Goal: Task Accomplishment & Management: Manage account settings

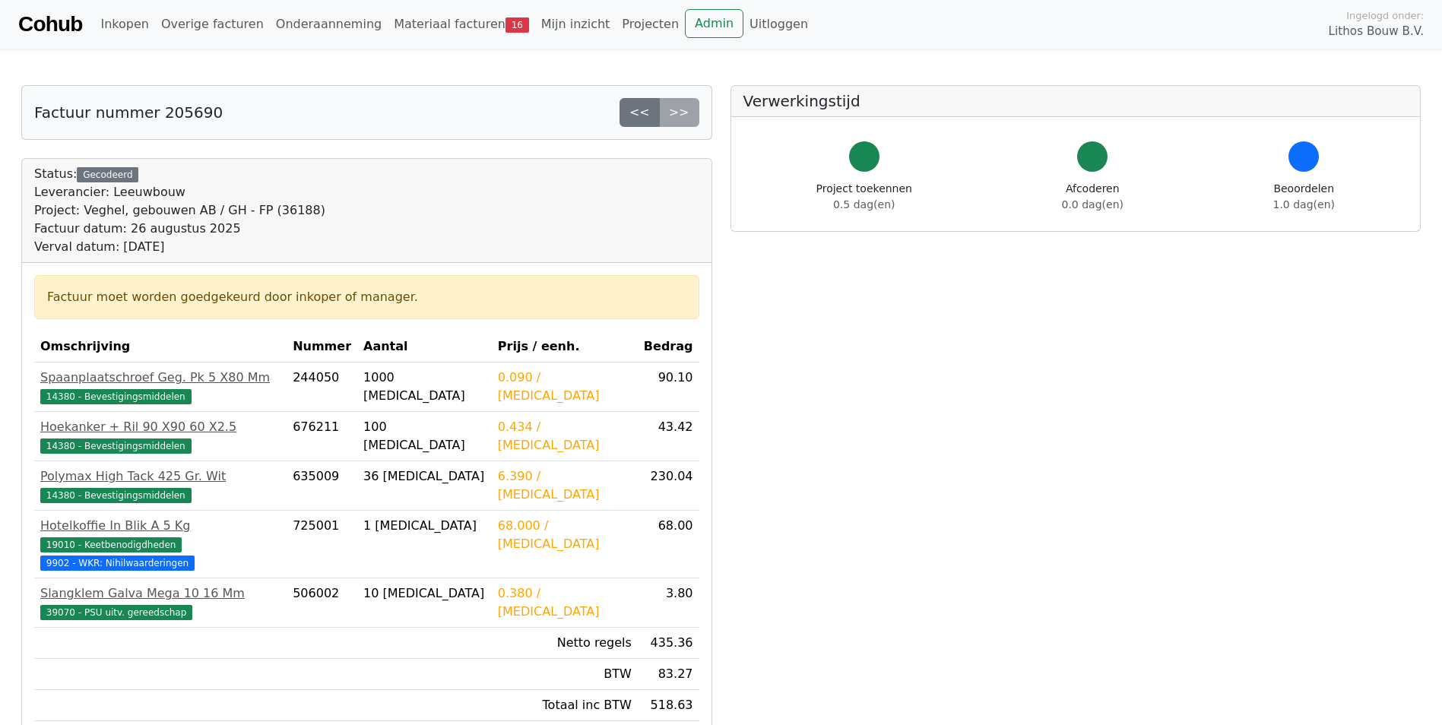
scroll to position [380, 0]
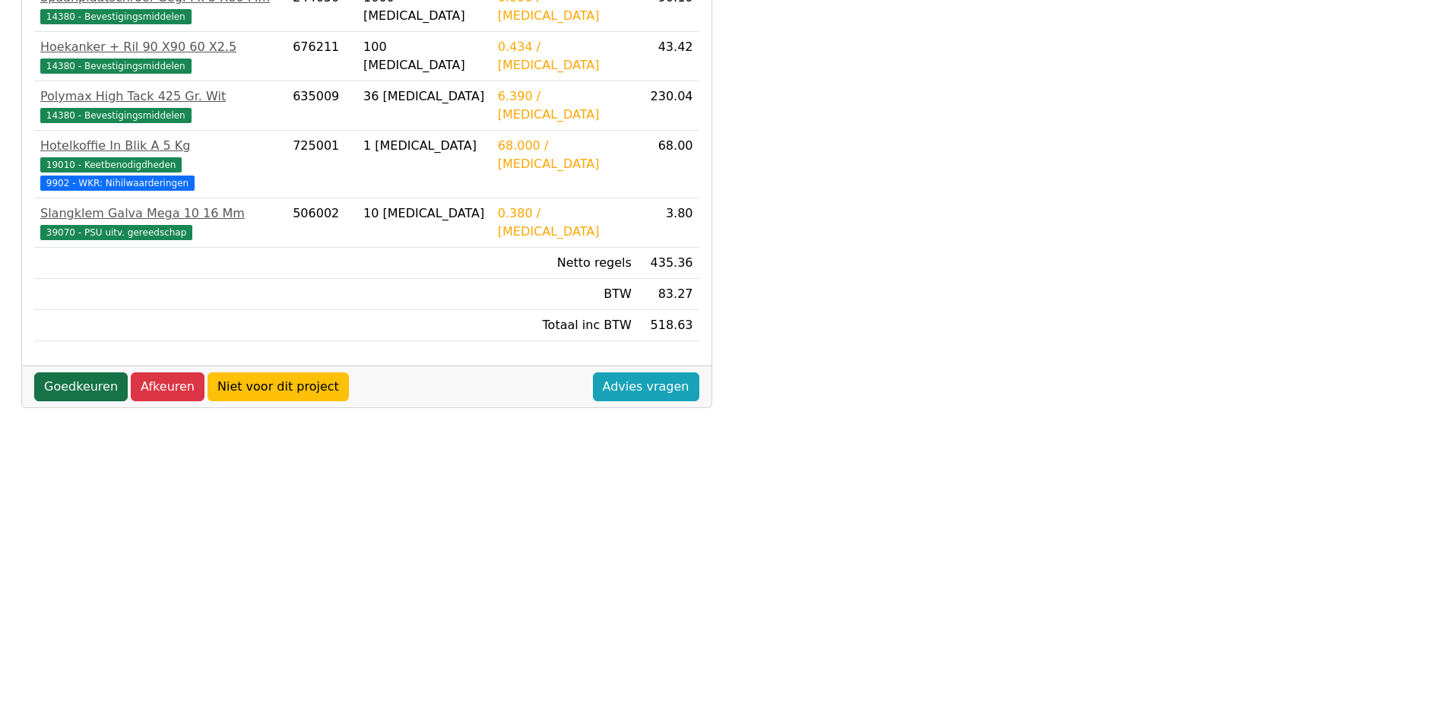
click at [86, 372] on link "Goedkeuren" at bounding box center [80, 386] width 93 height 29
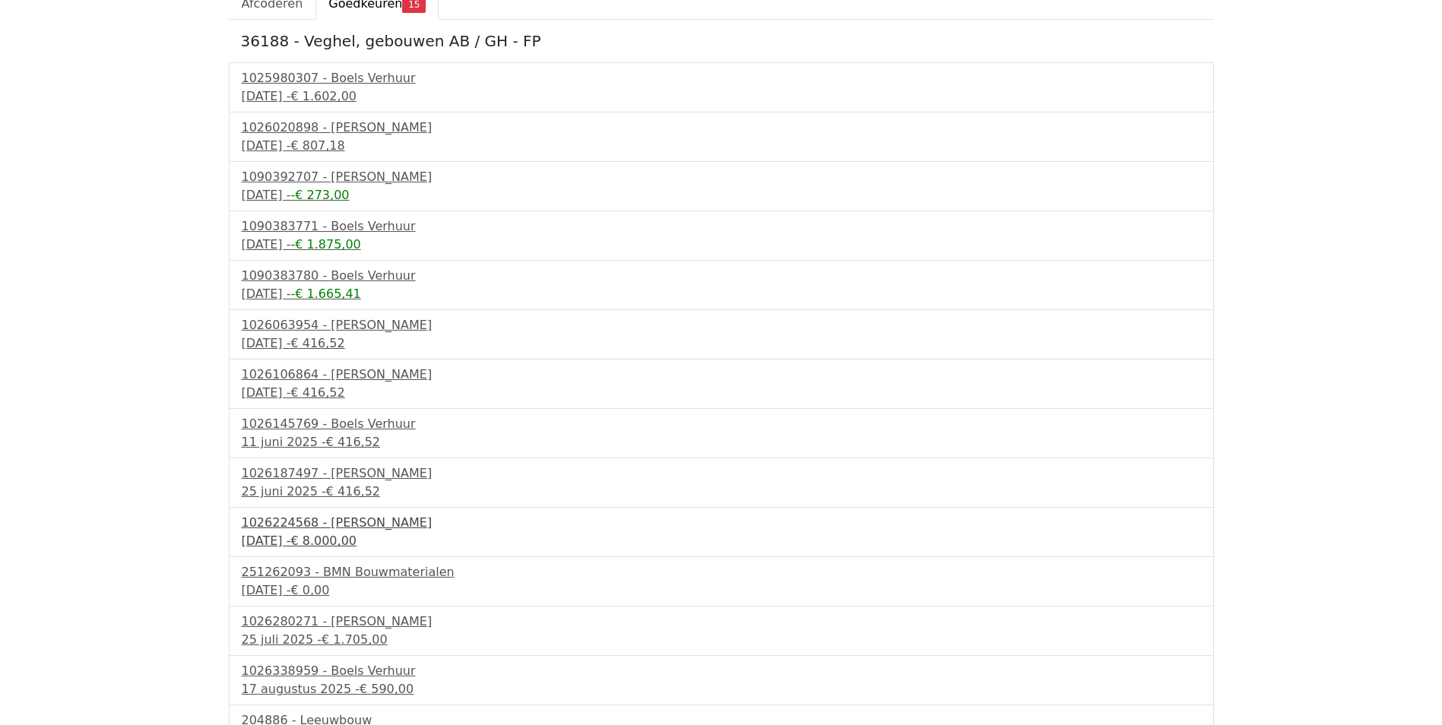
scroll to position [231, 0]
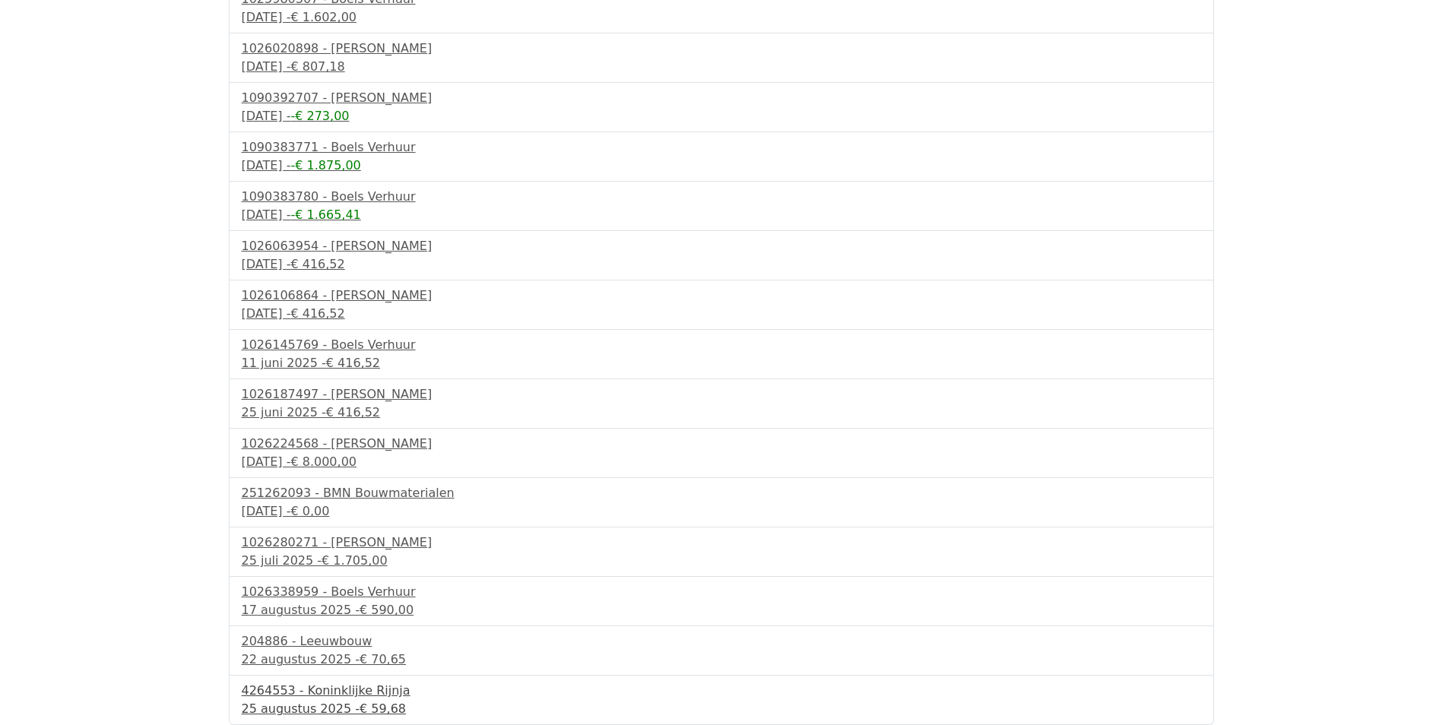
click at [336, 693] on div "4264553 - Koninklijke Rijnja" at bounding box center [721, 691] width 959 height 18
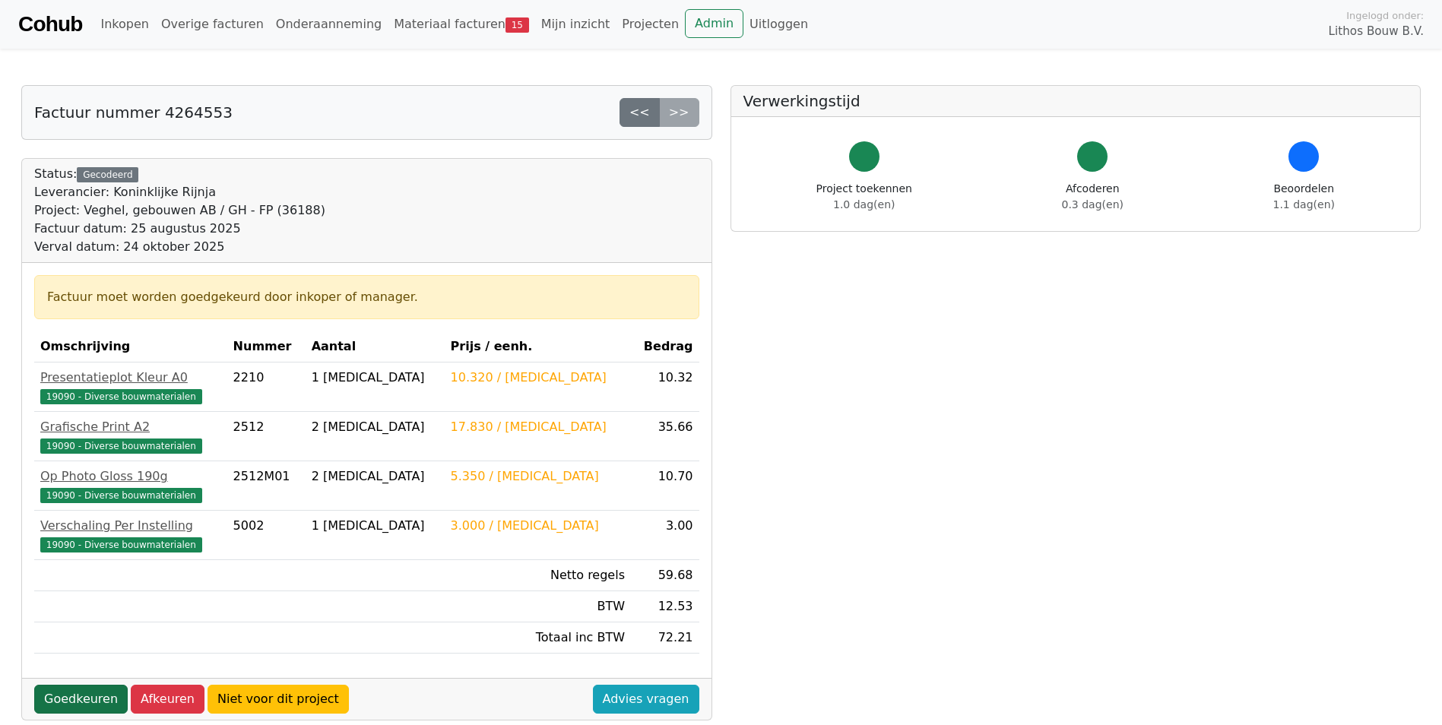
click at [84, 702] on link "Goedkeuren" at bounding box center [80, 699] width 93 height 29
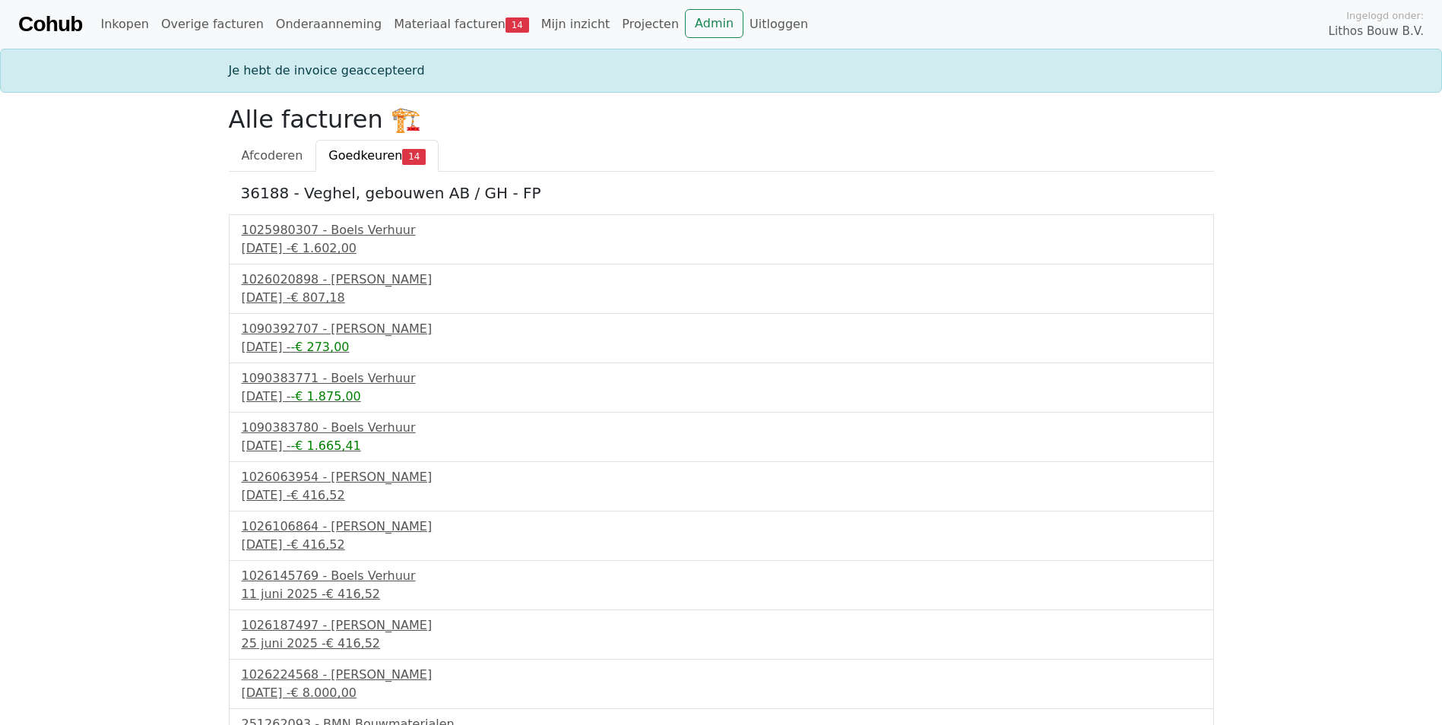
scroll to position [182, 0]
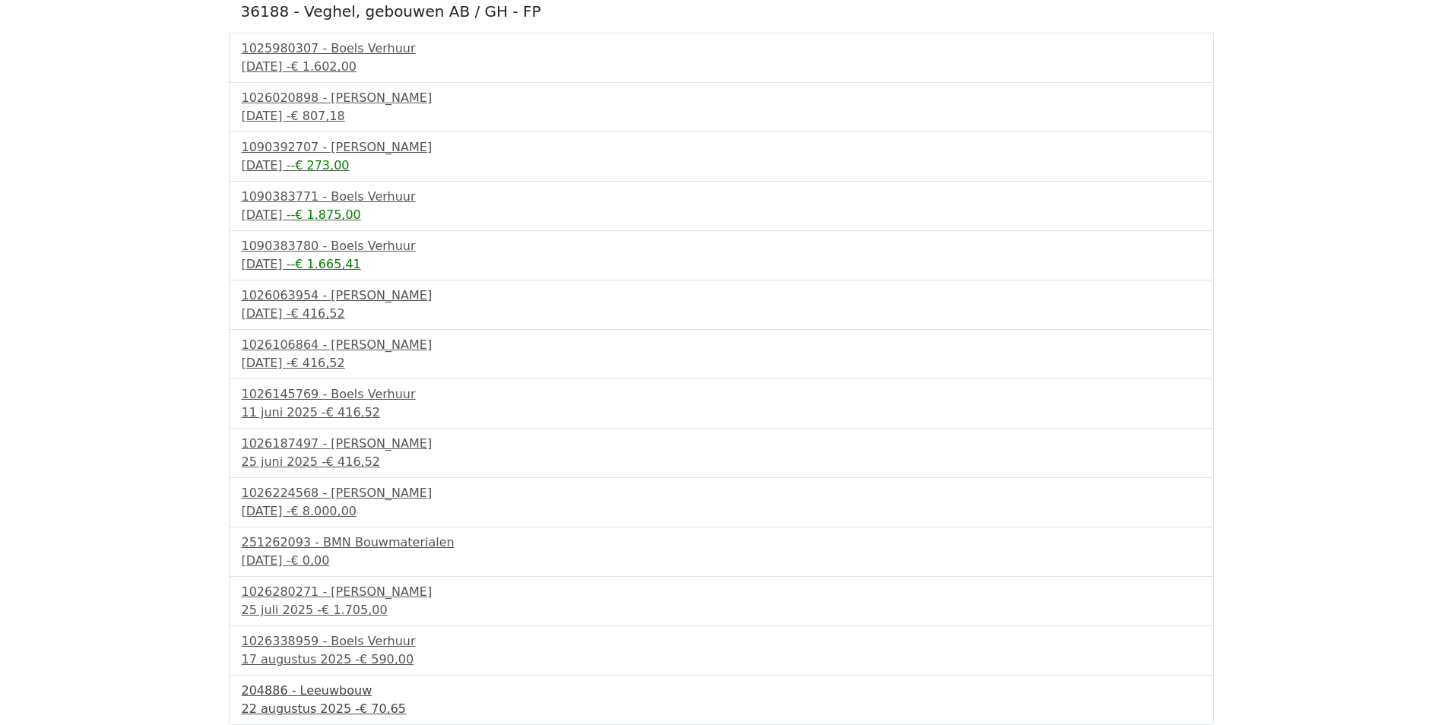
click at [302, 707] on div "22 augustus 2025 - € 70,65" at bounding box center [721, 709] width 959 height 18
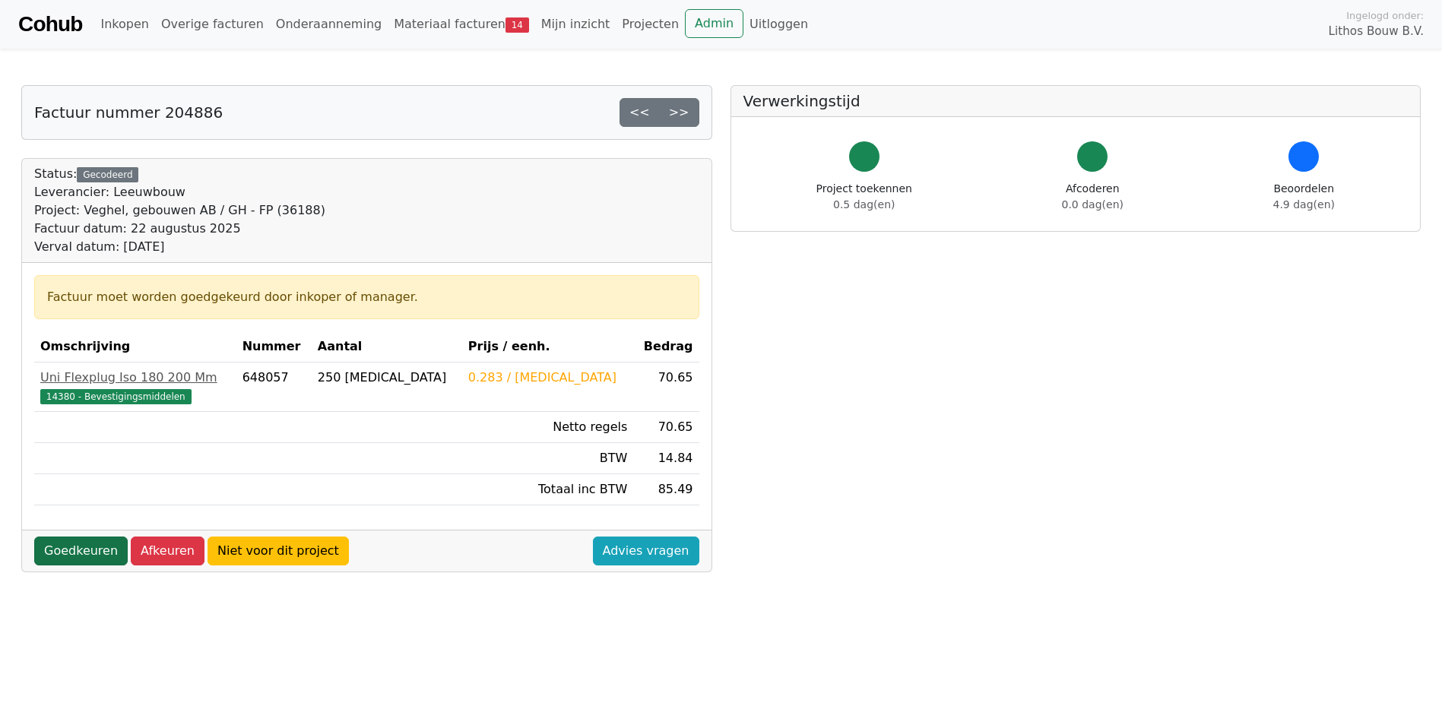
click at [89, 552] on link "Goedkeuren" at bounding box center [80, 550] width 93 height 29
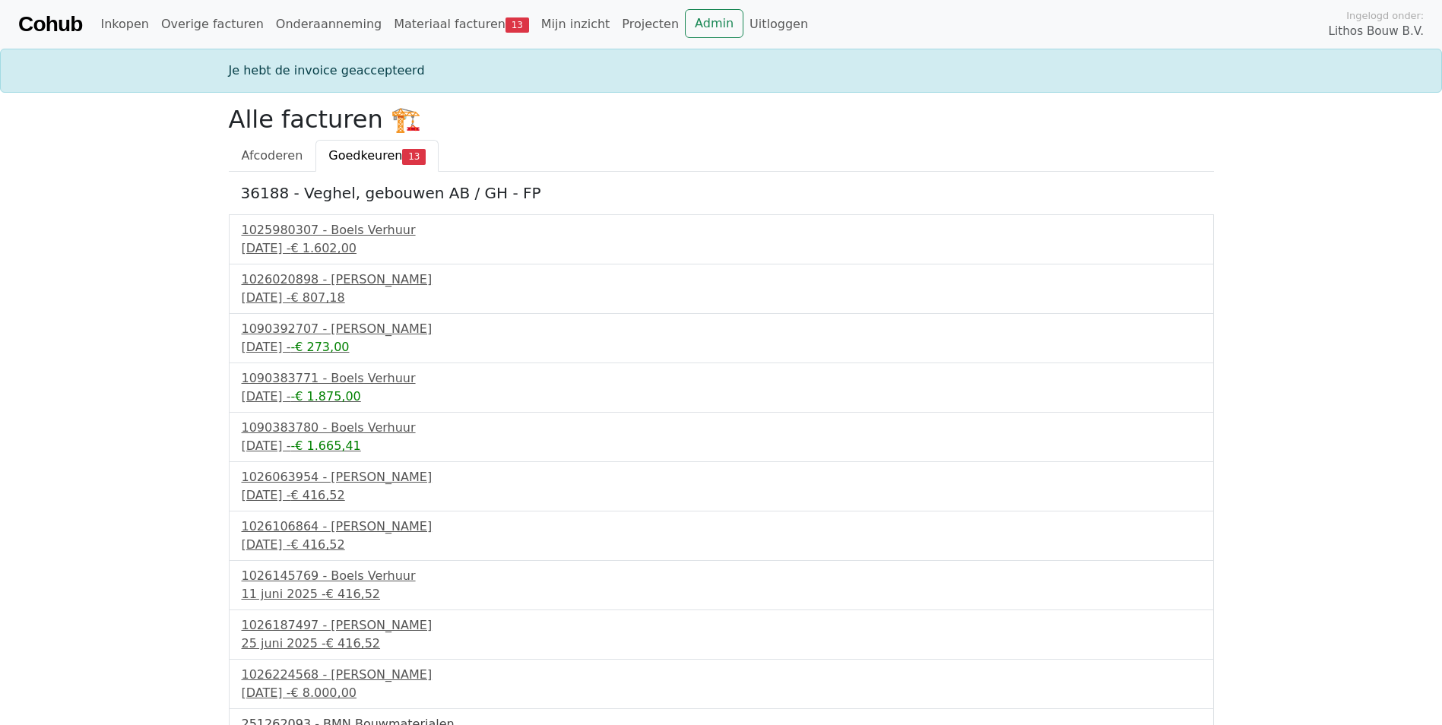
scroll to position [132, 0]
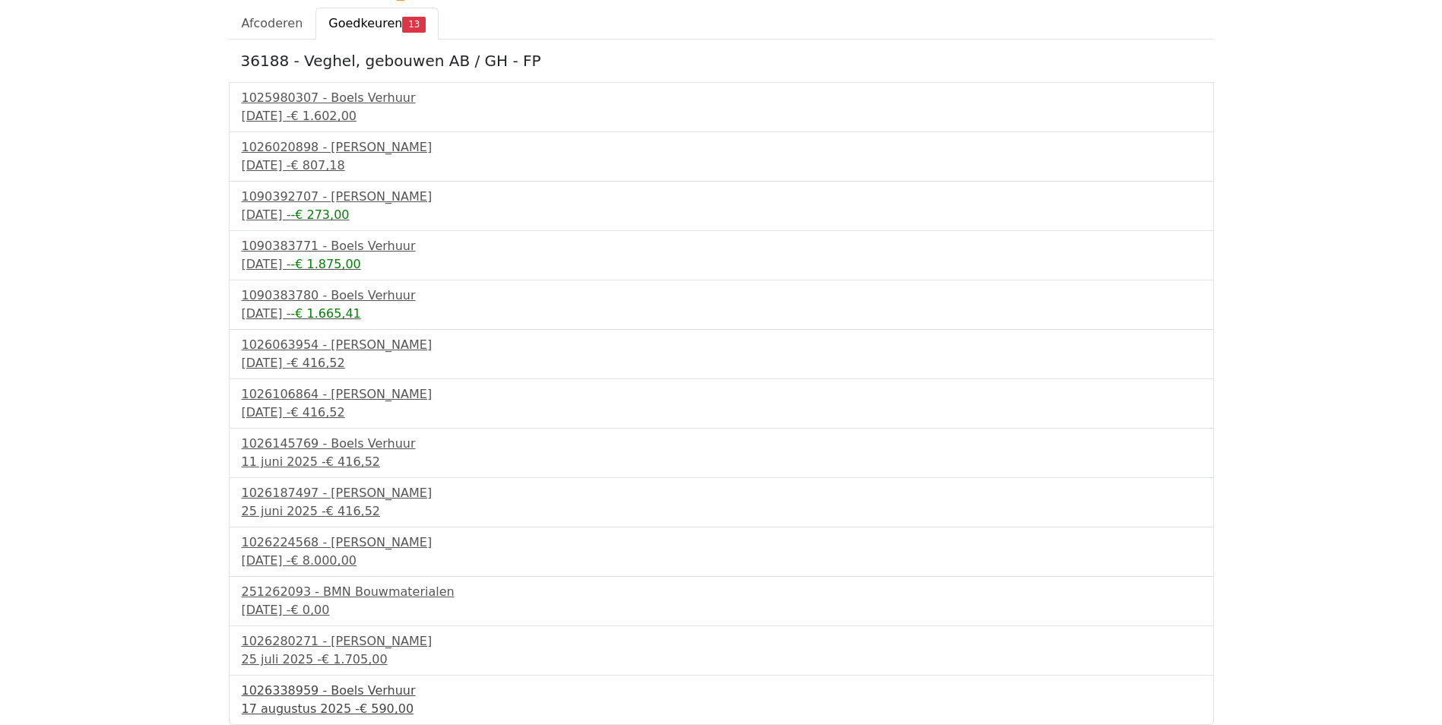
click at [328, 710] on div "17 augustus 2025 - € 590,00" at bounding box center [721, 709] width 959 height 18
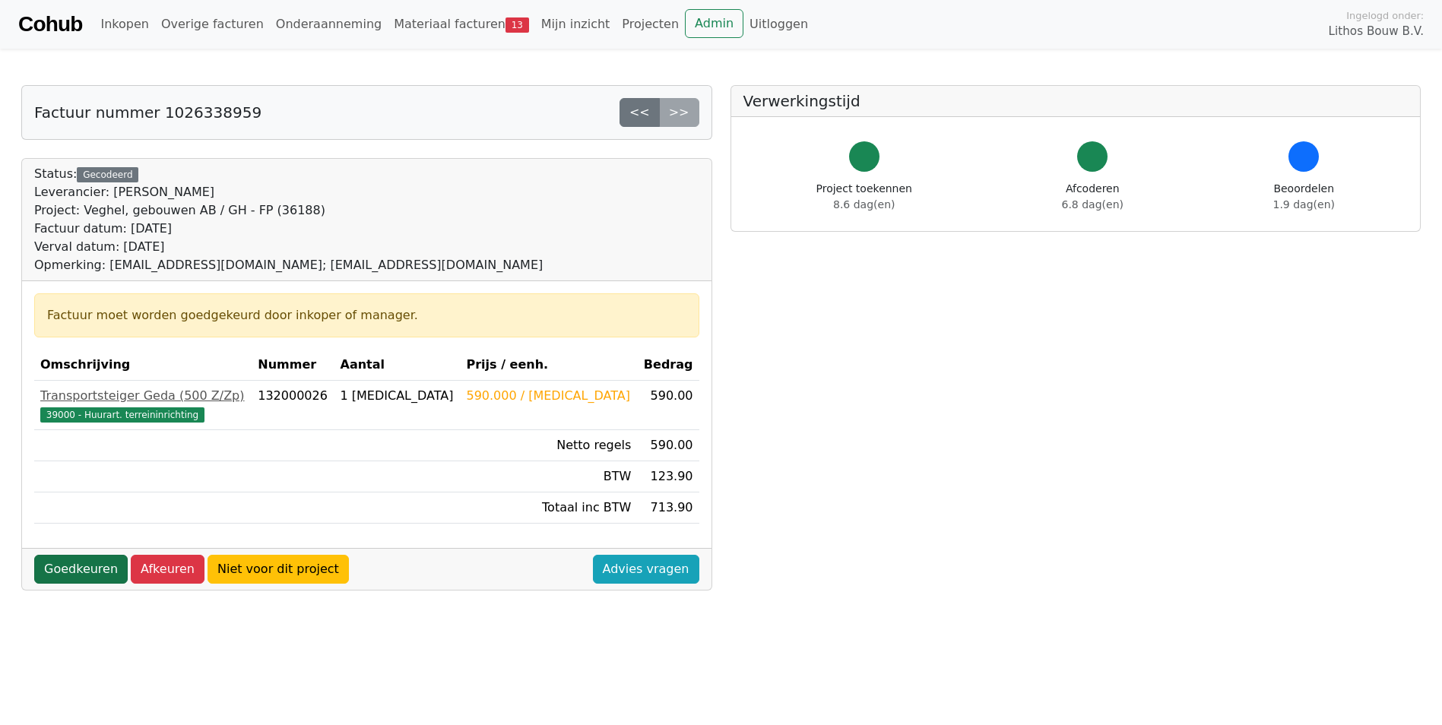
click at [81, 568] on link "Goedkeuren" at bounding box center [80, 569] width 93 height 29
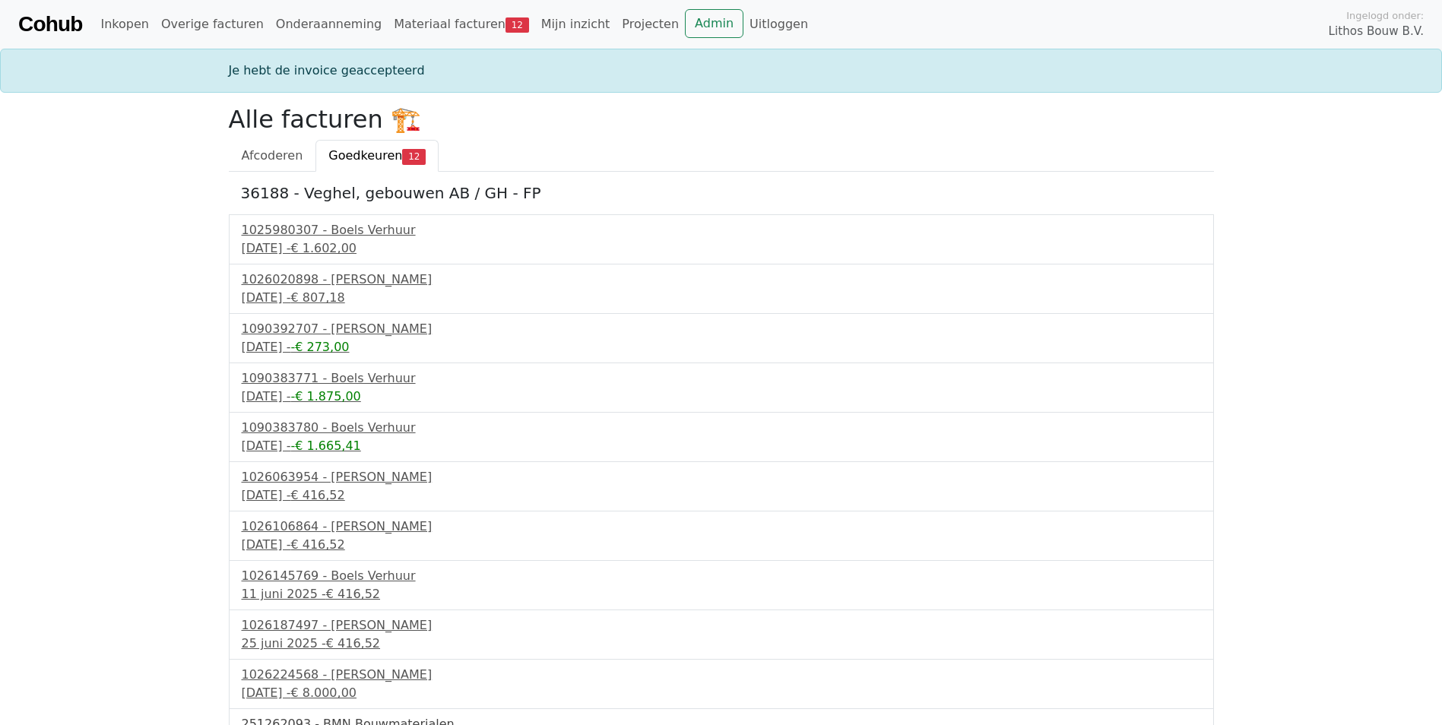
scroll to position [83, 0]
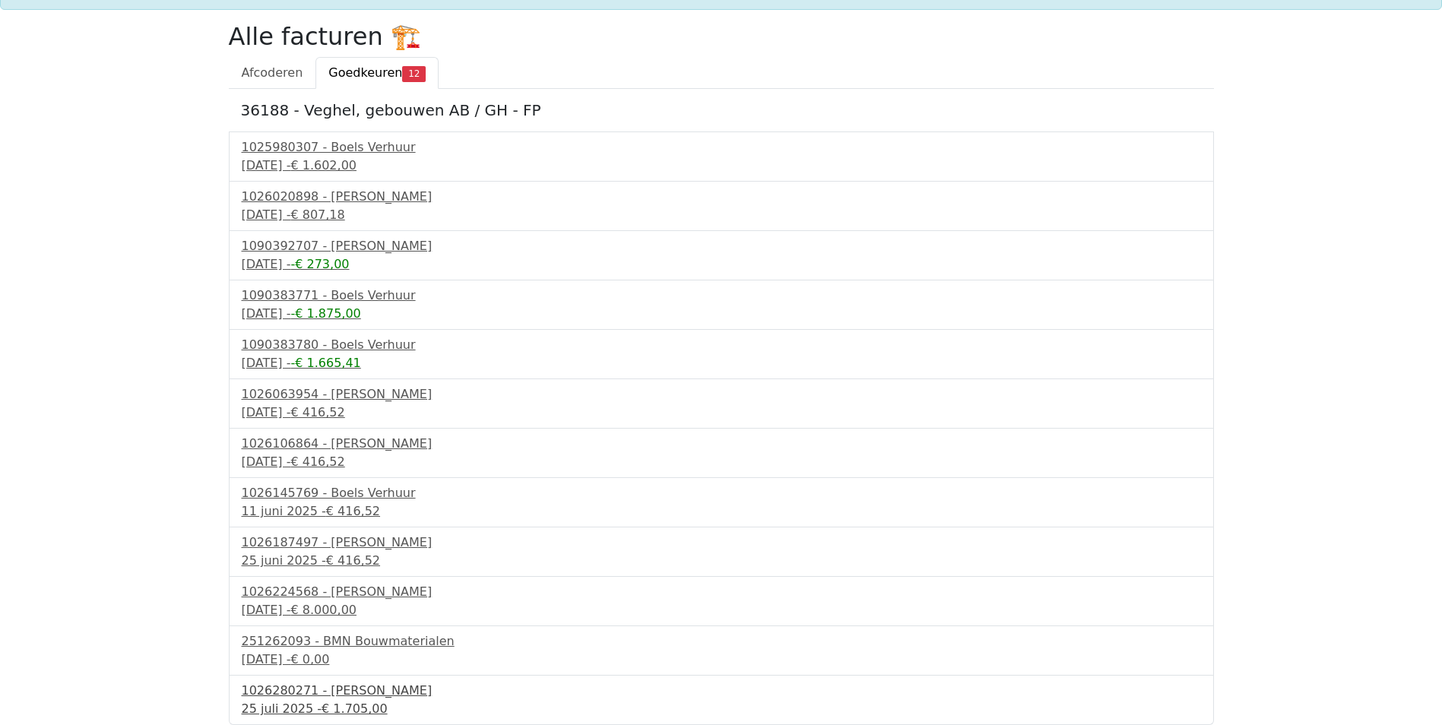
click at [303, 702] on div "[DATE] - € 1.705,00" at bounding box center [721, 709] width 959 height 18
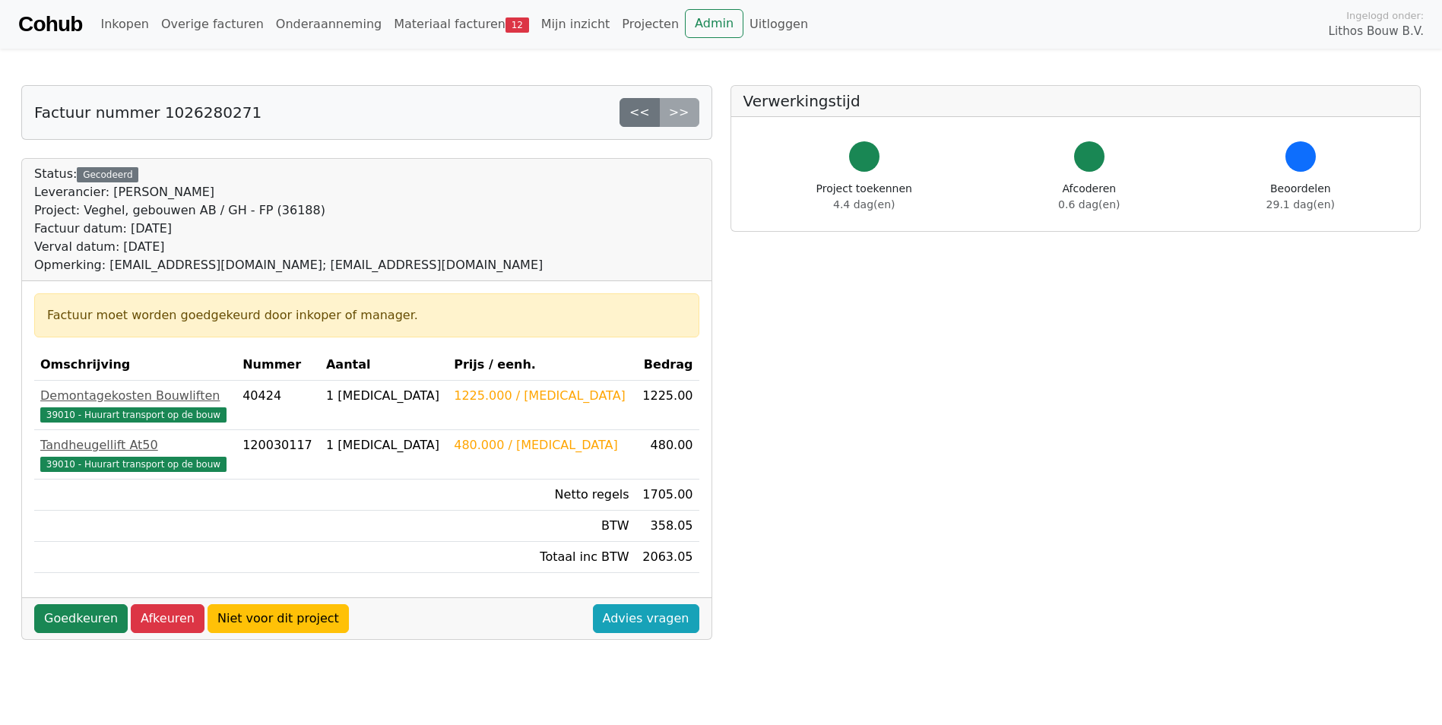
scroll to position [380, 0]
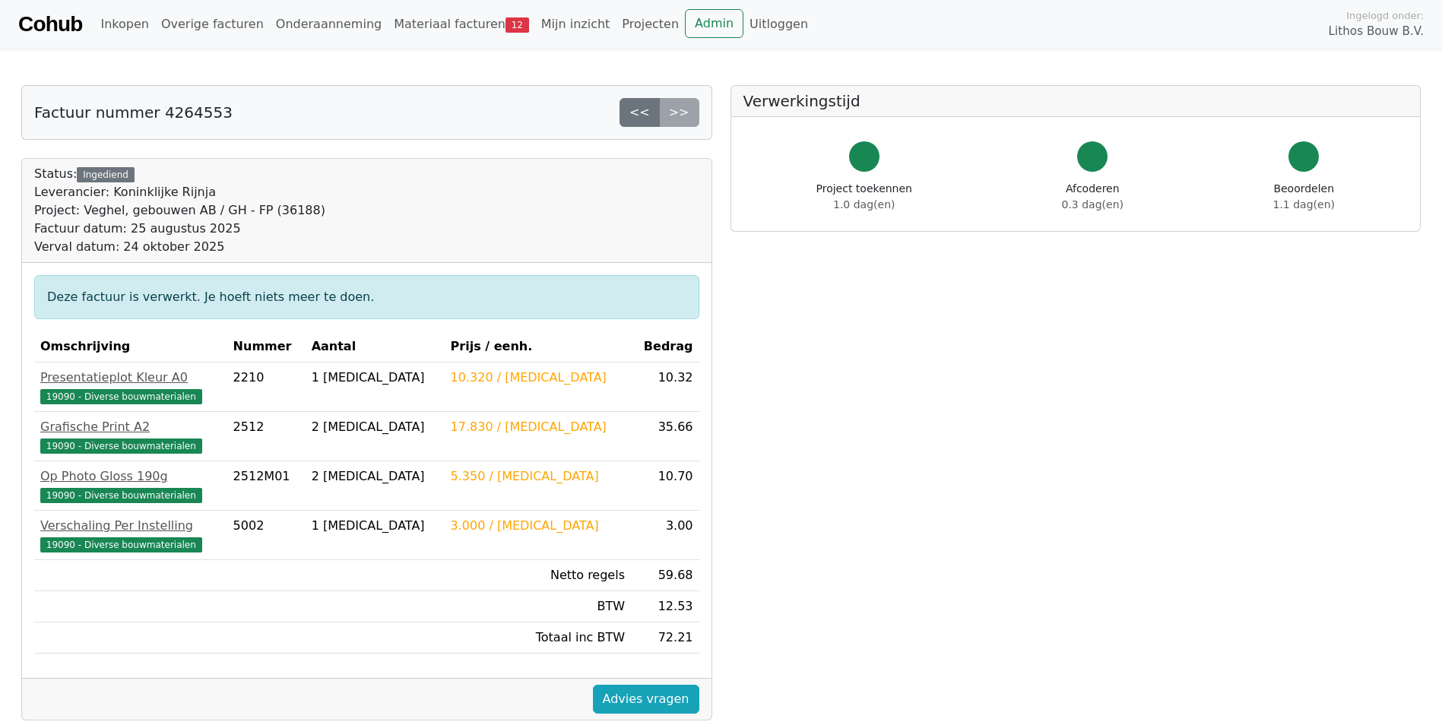
scroll to position [380, 0]
